Goal: Task Accomplishment & Management: Manage account settings

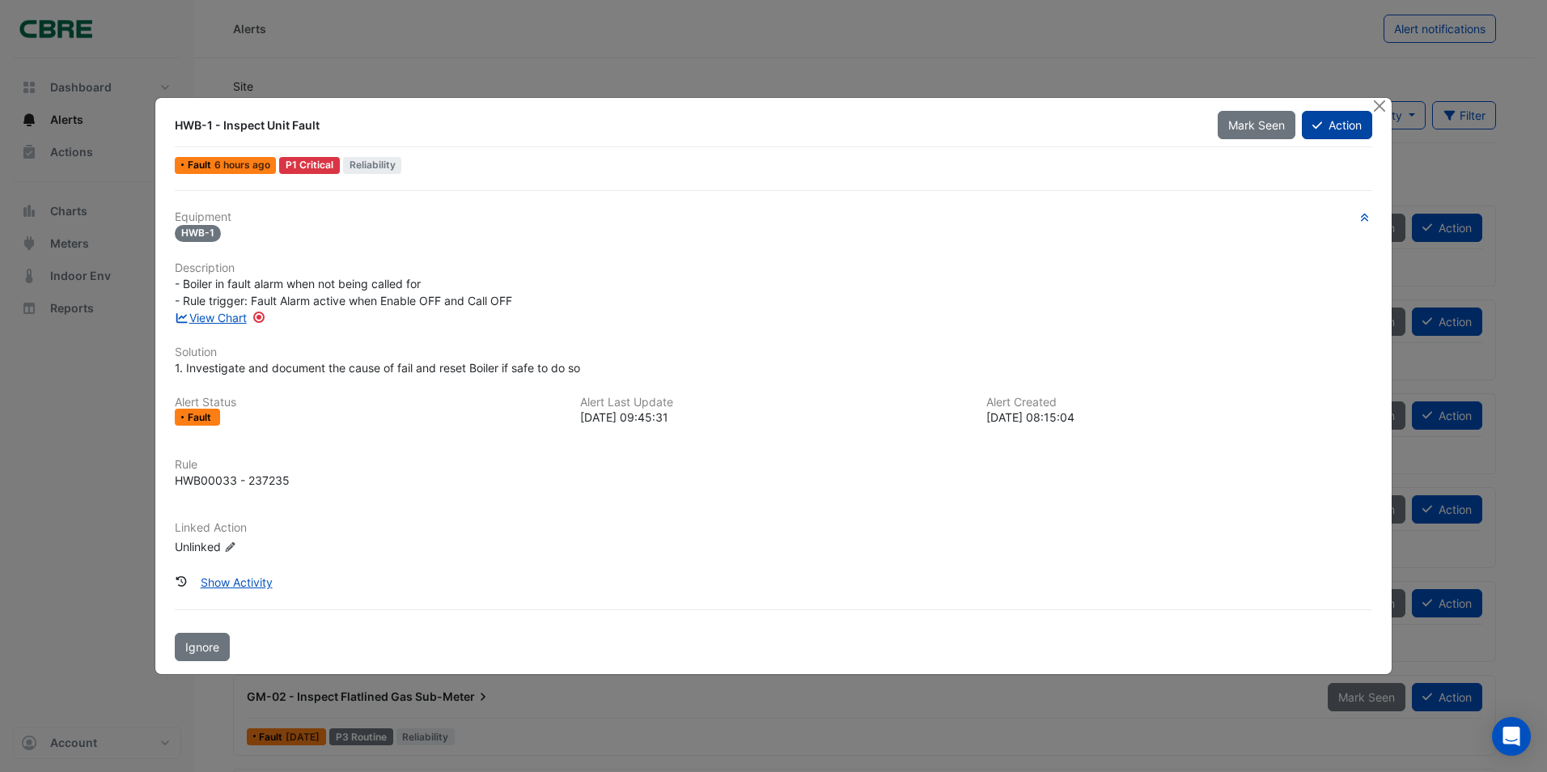
click at [1028, 127] on button "Action" at bounding box center [1337, 125] width 70 height 28
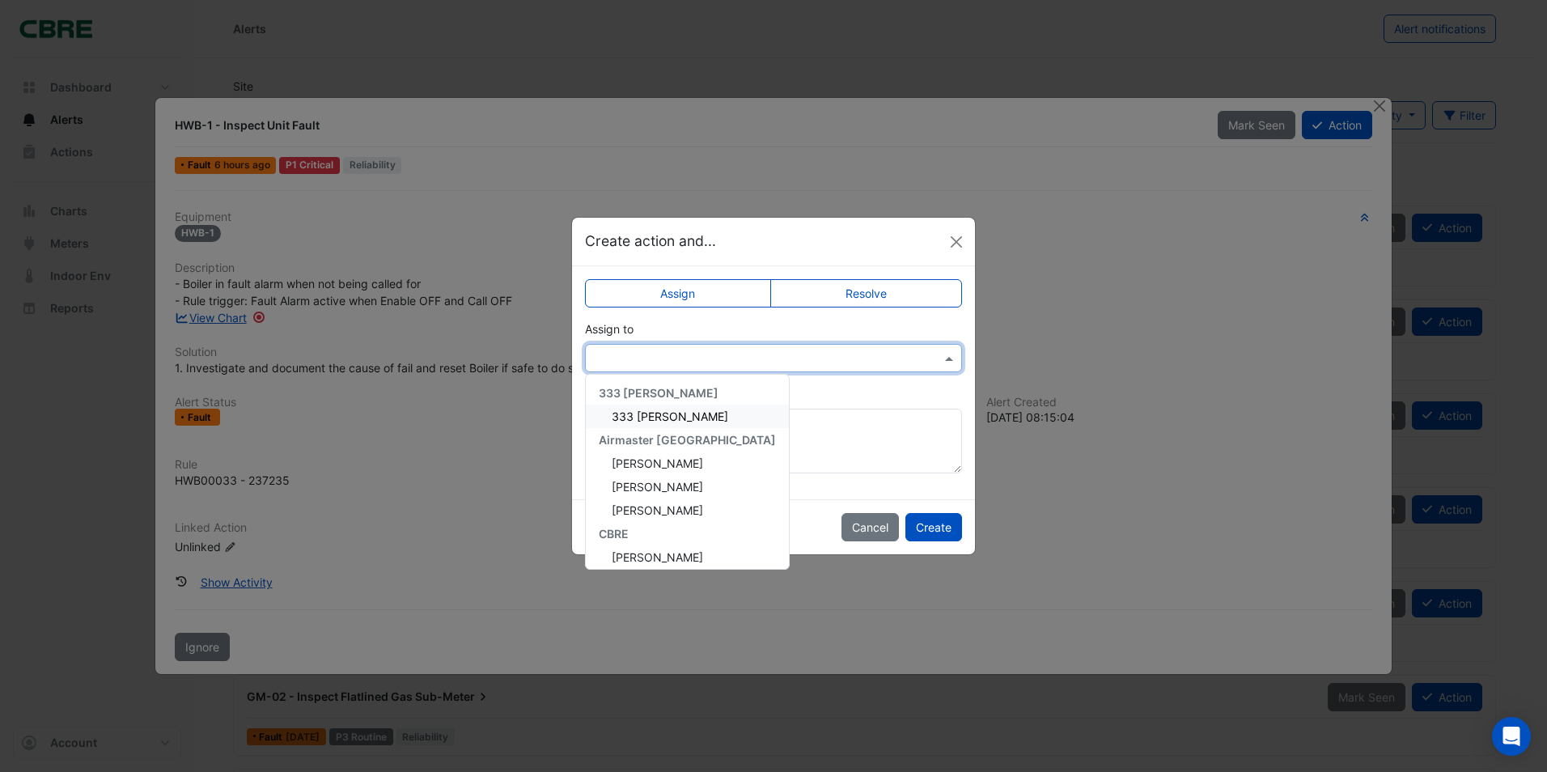
click at [635, 355] on input "text" at bounding box center [757, 358] width 327 height 17
click at [672, 480] on span "[PERSON_NAME]" at bounding box center [657, 500] width 91 height 14
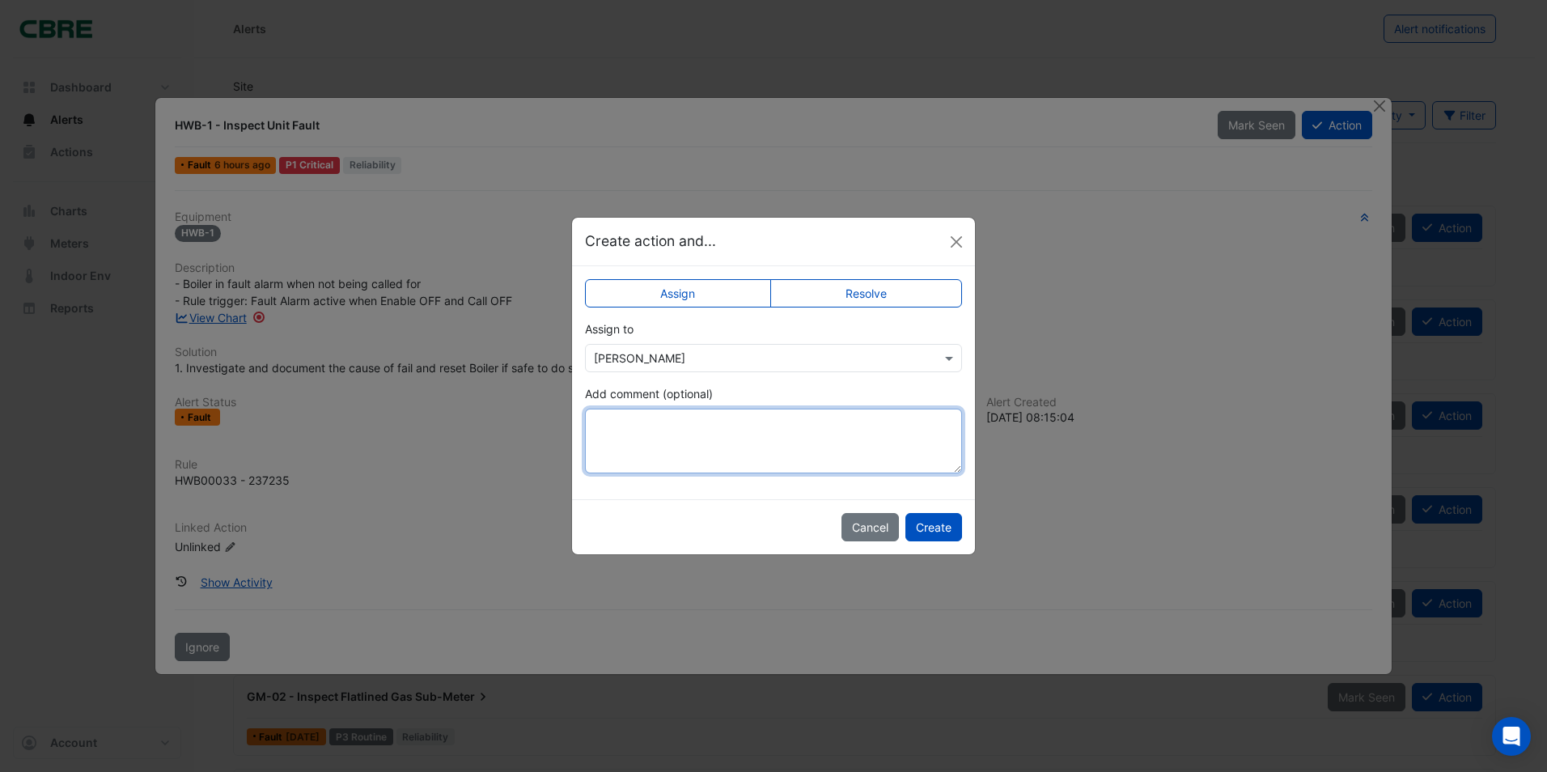
click at [660, 433] on textarea "Add comment (optional)" at bounding box center [773, 441] width 377 height 65
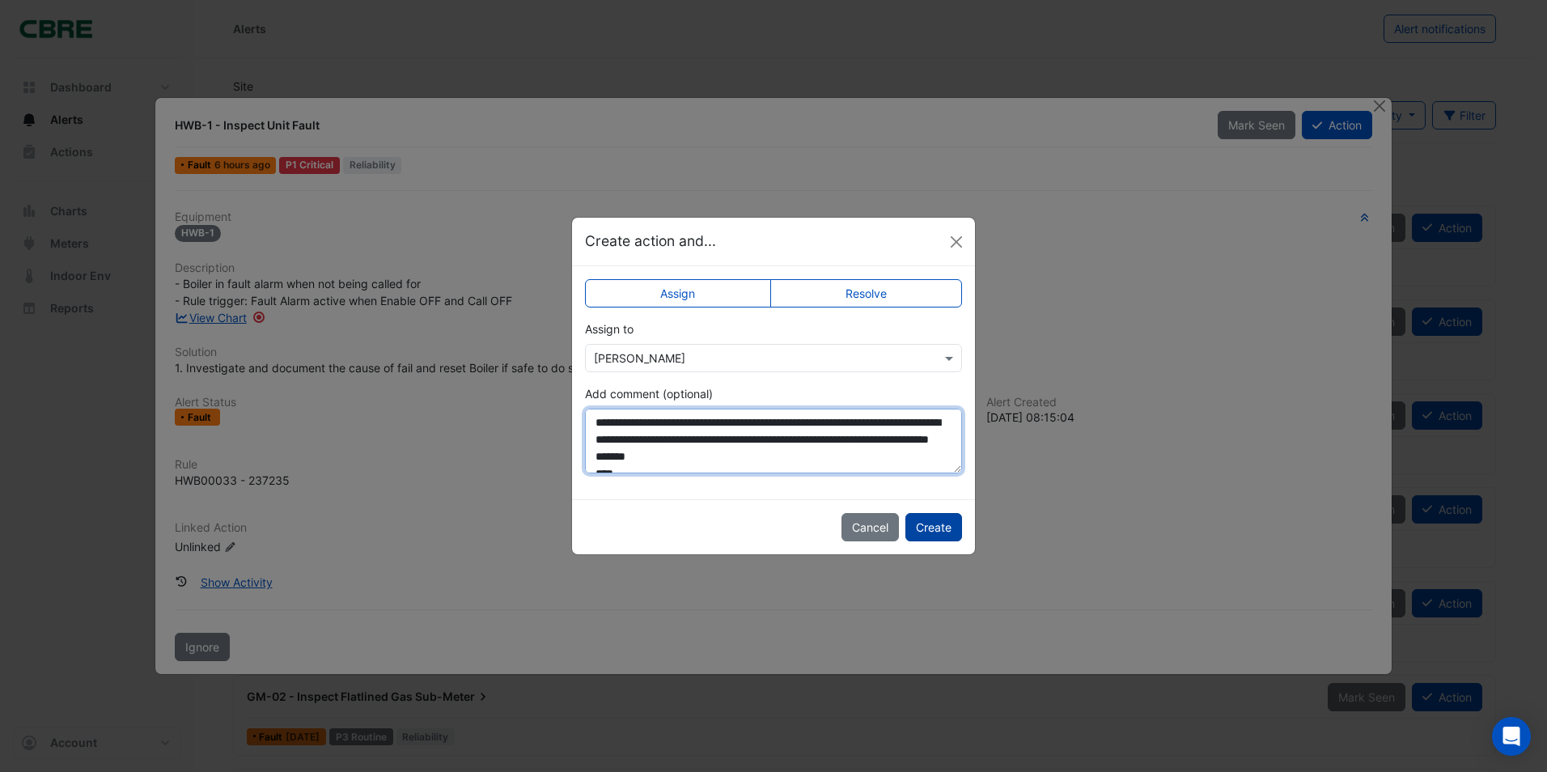
type textarea "**********"
click at [934, 480] on button "Create" at bounding box center [933, 527] width 57 height 28
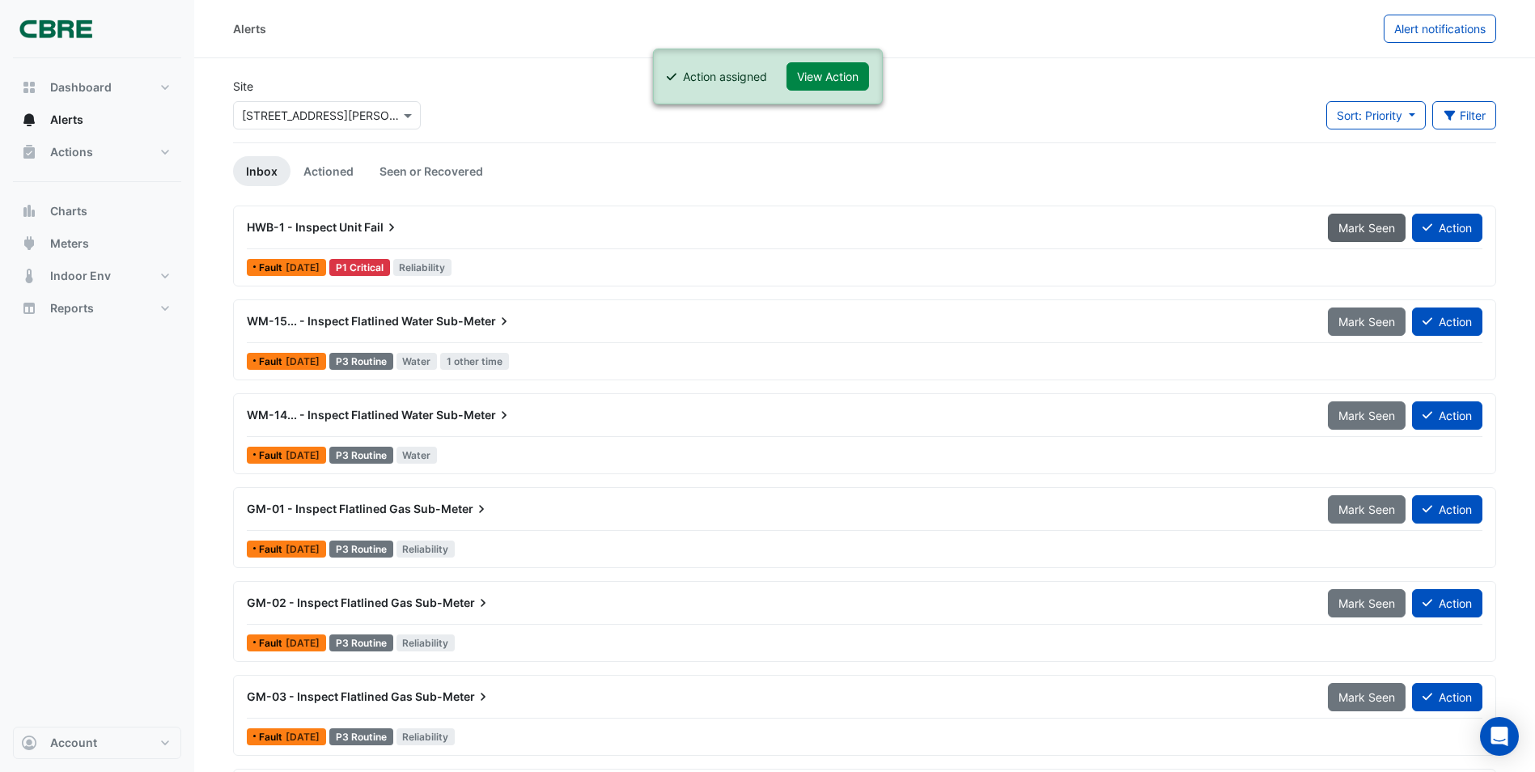
click at [1028, 225] on span "Mark Seen" at bounding box center [1366, 228] width 57 height 14
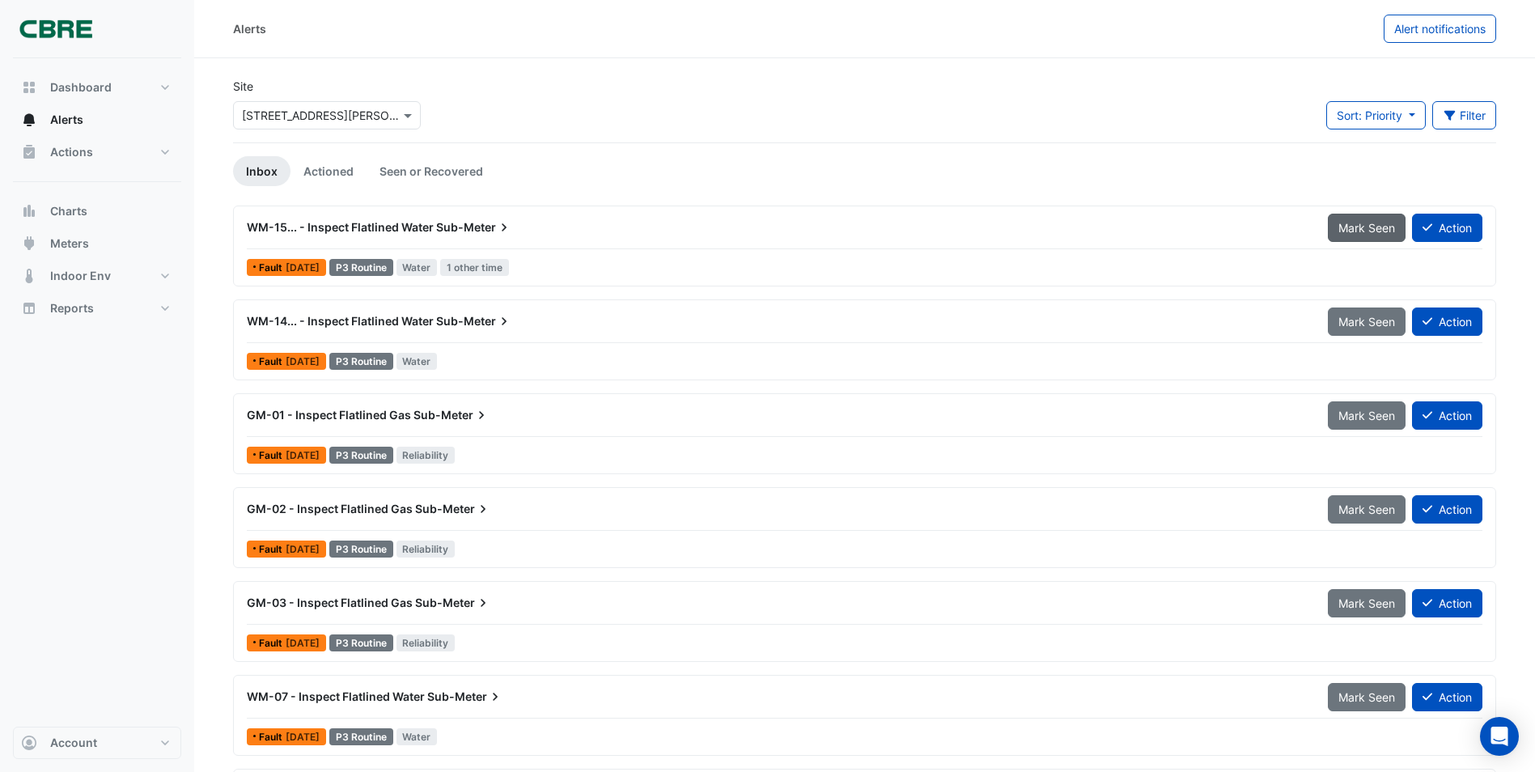
click at [1028, 221] on span "Mark Seen" at bounding box center [1366, 228] width 57 height 14
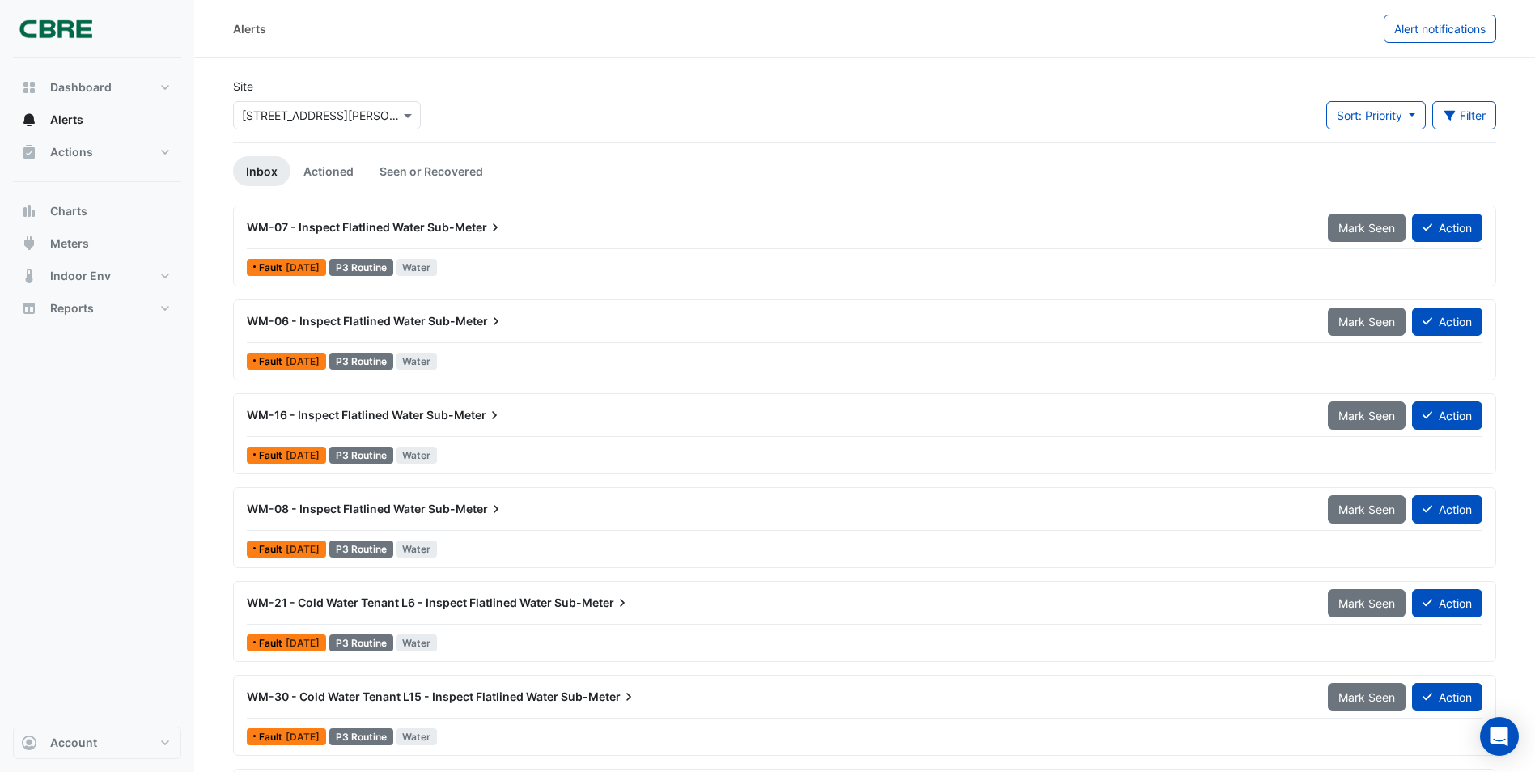
click at [1028, 221] on span "Mark Seen" at bounding box center [1366, 228] width 57 height 14
click at [1028, 315] on span "Mark Seen" at bounding box center [1366, 322] width 57 height 14
click at [1028, 221] on span "Mark Seen" at bounding box center [1366, 228] width 57 height 14
click at [1028, 315] on span "Mark Seen" at bounding box center [1366, 322] width 57 height 14
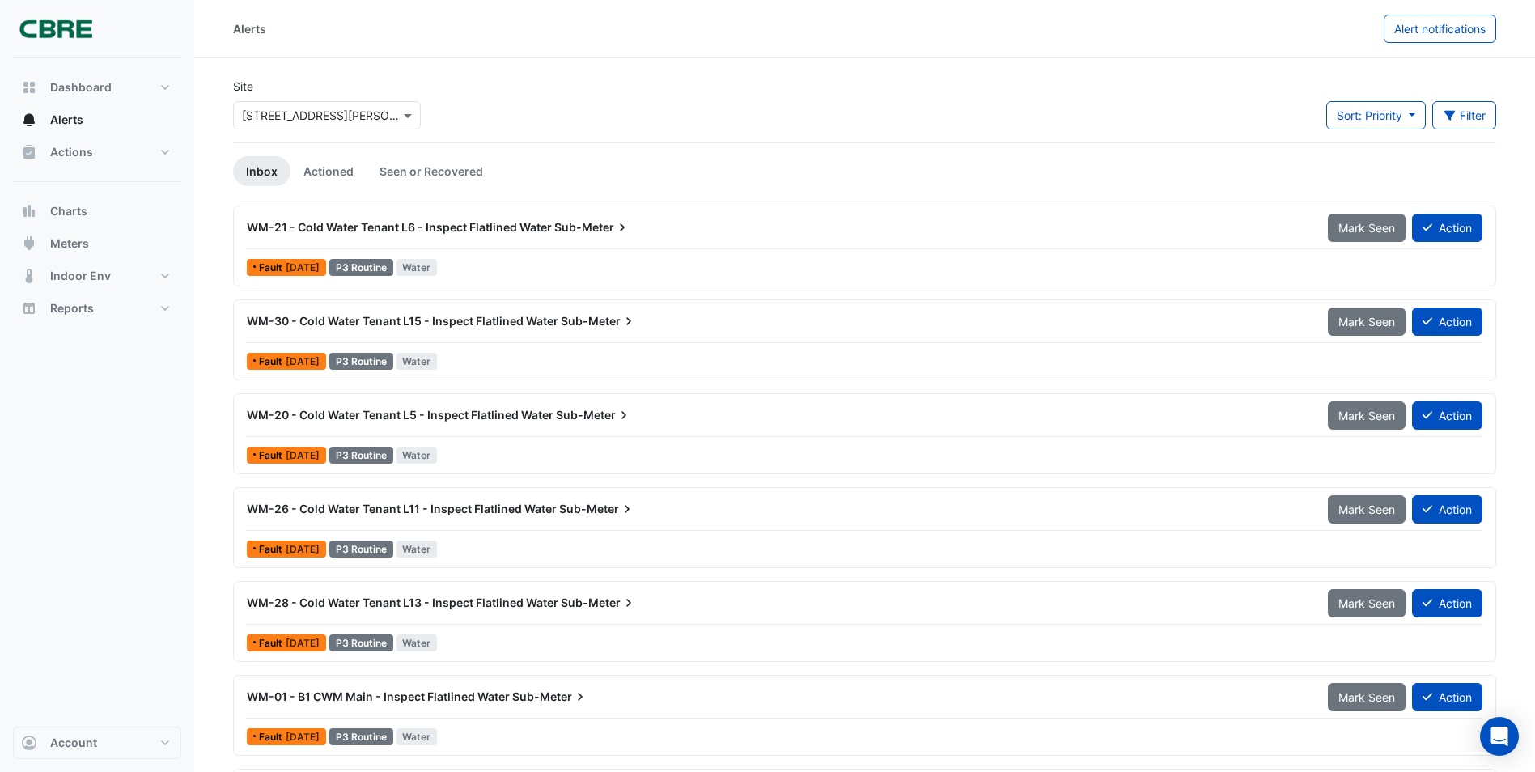
click at [1028, 221] on span "Mark Seen" at bounding box center [1366, 228] width 57 height 14
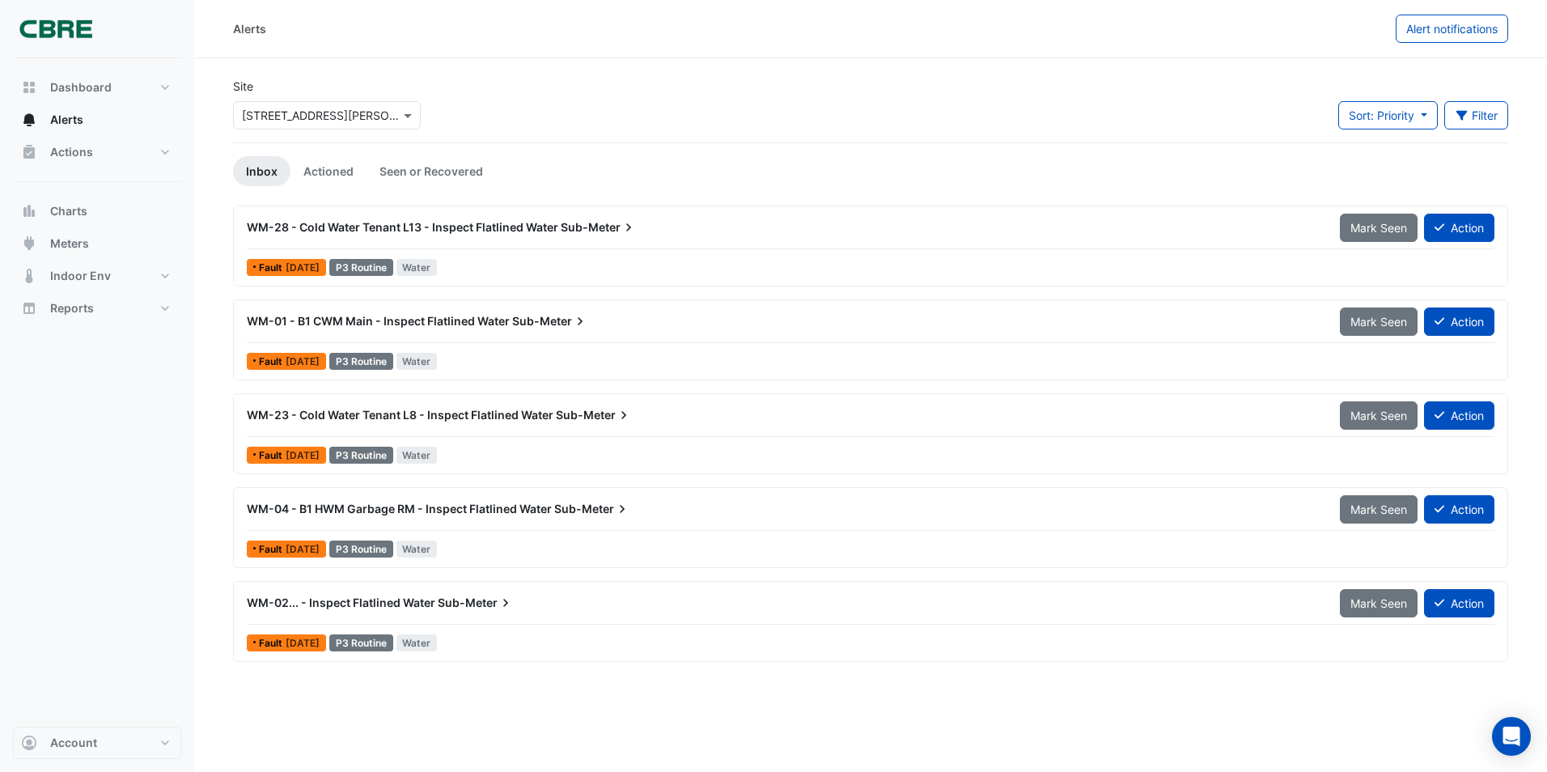
click at [1028, 221] on span "Mark Seen" at bounding box center [1378, 228] width 57 height 14
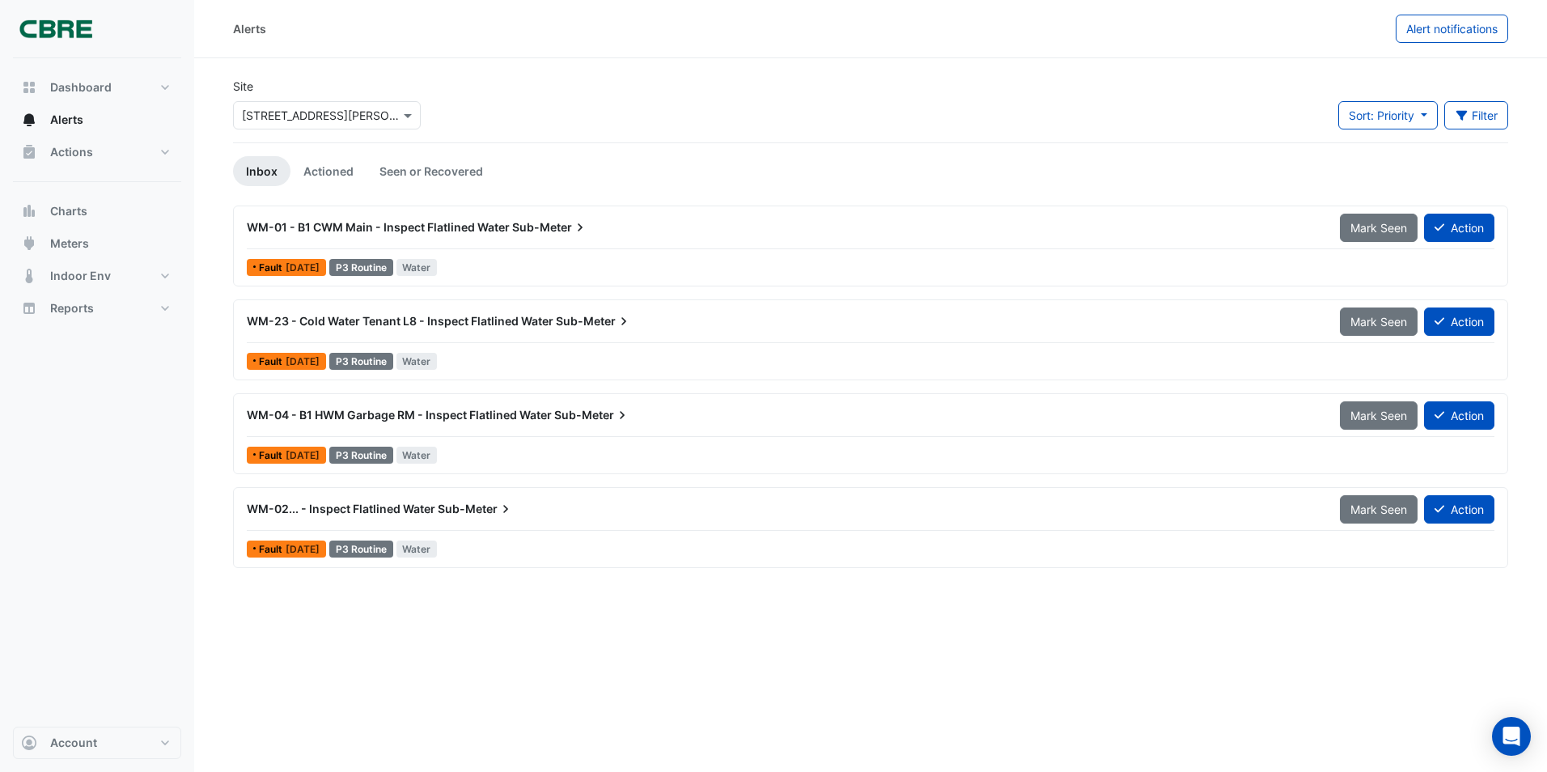
click at [1028, 221] on span "Mark Seen" at bounding box center [1378, 228] width 57 height 14
click at [1028, 315] on span "Mark Seen" at bounding box center [1378, 322] width 57 height 14
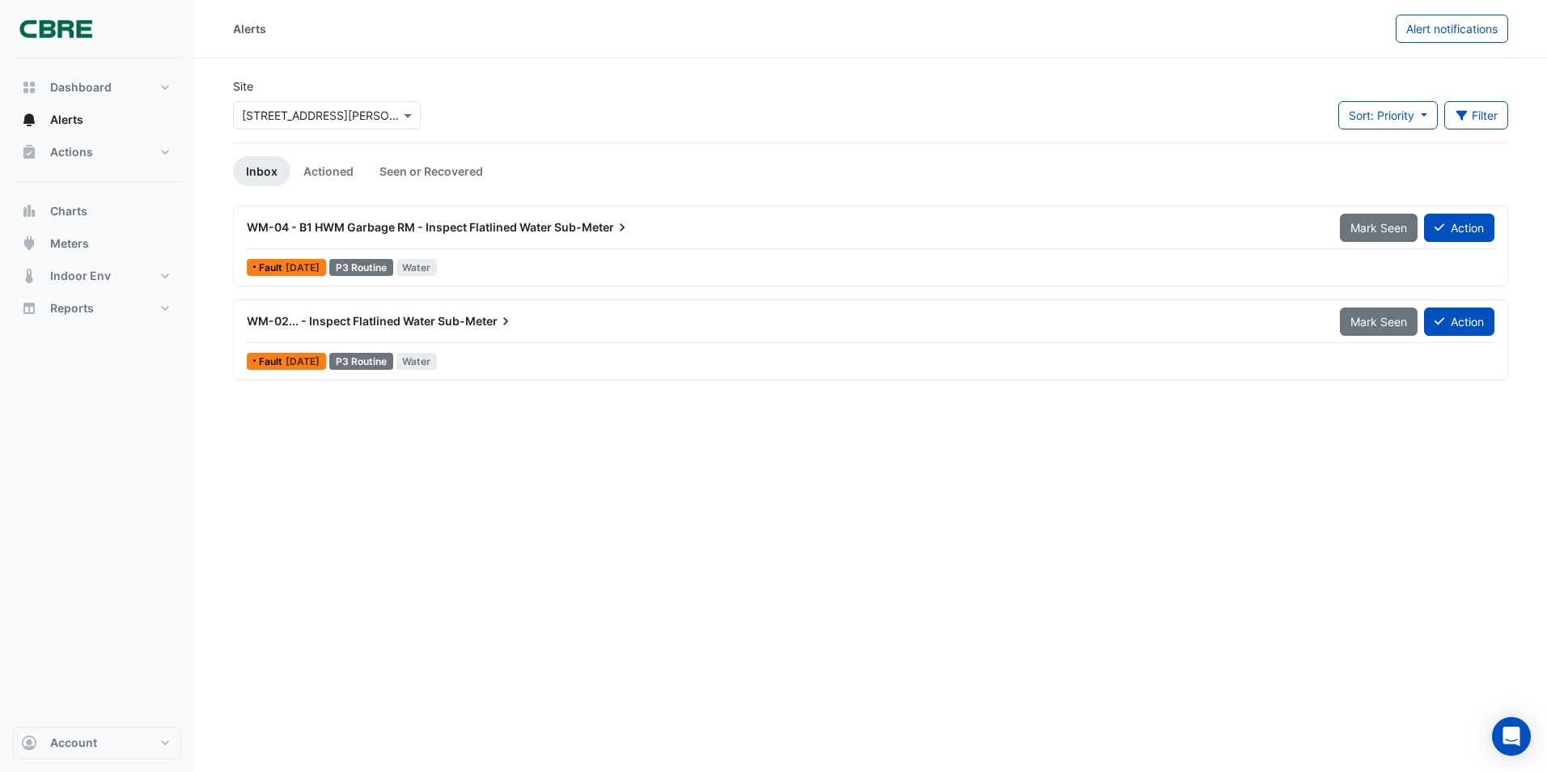
click at [1028, 221] on span "Mark Seen" at bounding box center [1378, 228] width 57 height 14
click at [1028, 315] on span "Mark Seen" at bounding box center [1378, 322] width 57 height 14
